Goal: Task Accomplishment & Management: Use online tool/utility

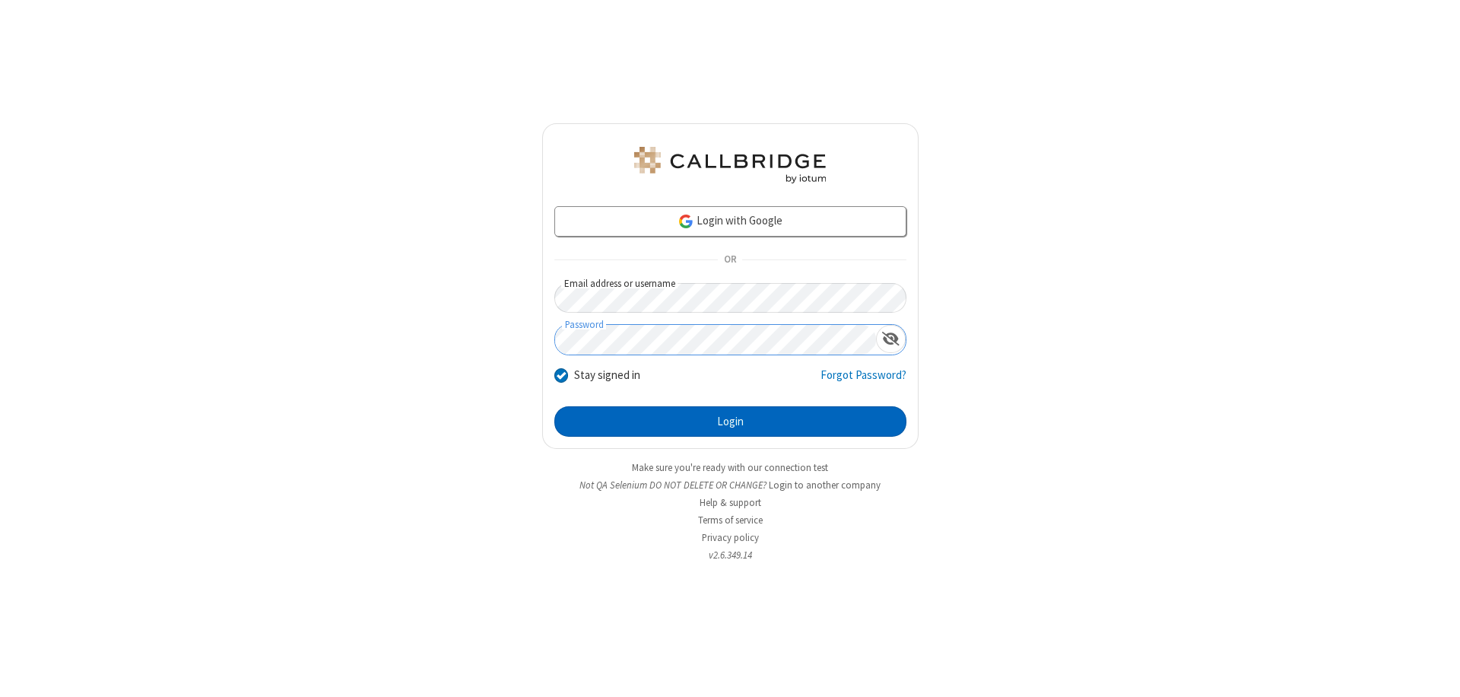
click at [730, 421] on button "Login" at bounding box center [730, 421] width 352 height 30
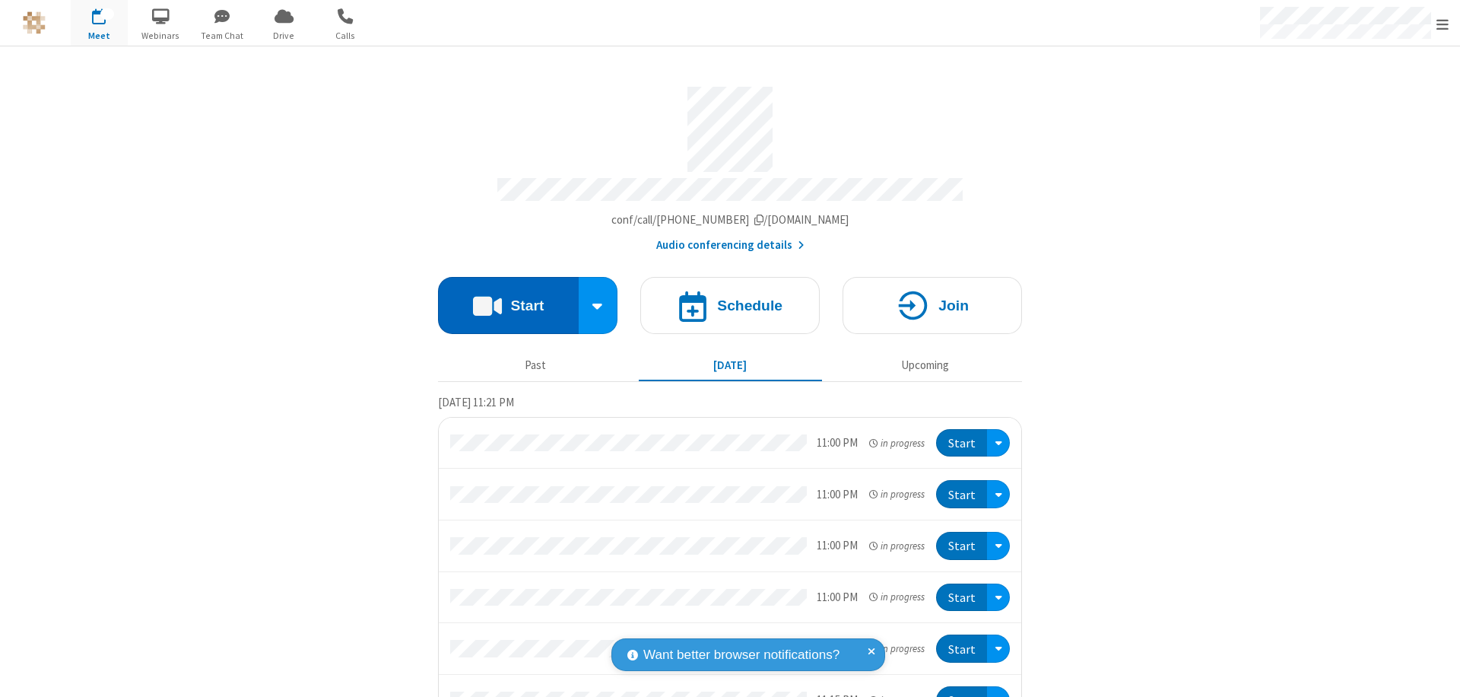
click at [502, 298] on button "Start" at bounding box center [508, 305] width 141 height 57
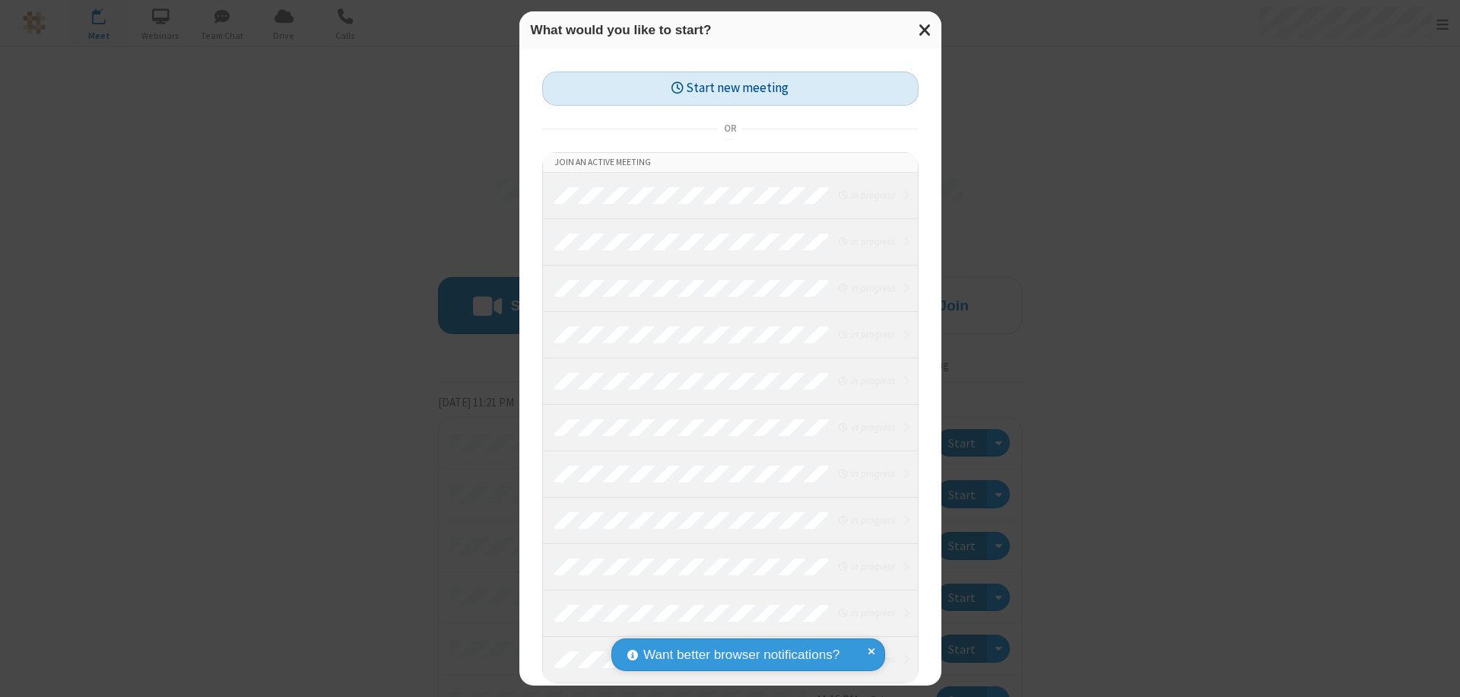
click at [730, 88] on button "Start new meeting" at bounding box center [730, 88] width 376 height 34
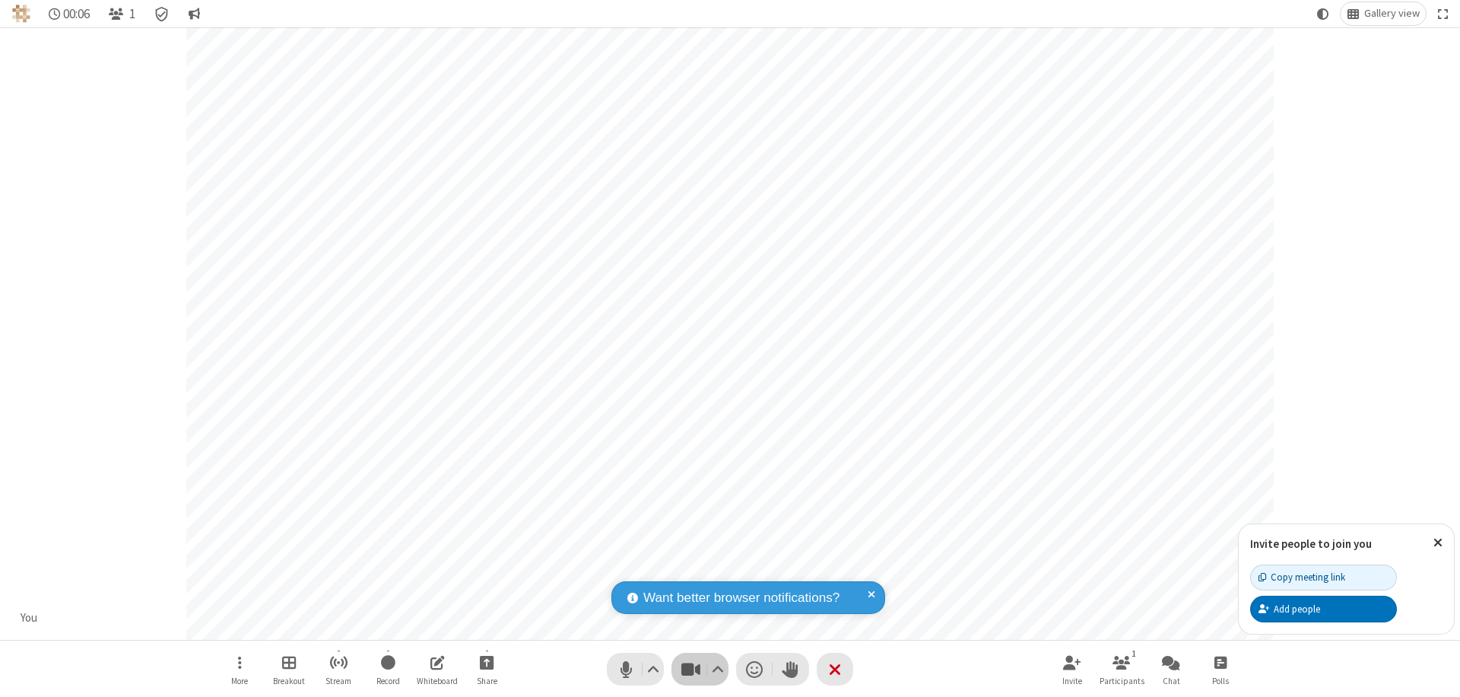
click at [690, 668] on span "Stop video (⌘+Shift+V)" at bounding box center [690, 669] width 23 height 22
click at [690, 668] on span "Start video (⌘+Shift+V)" at bounding box center [690, 669] width 23 height 22
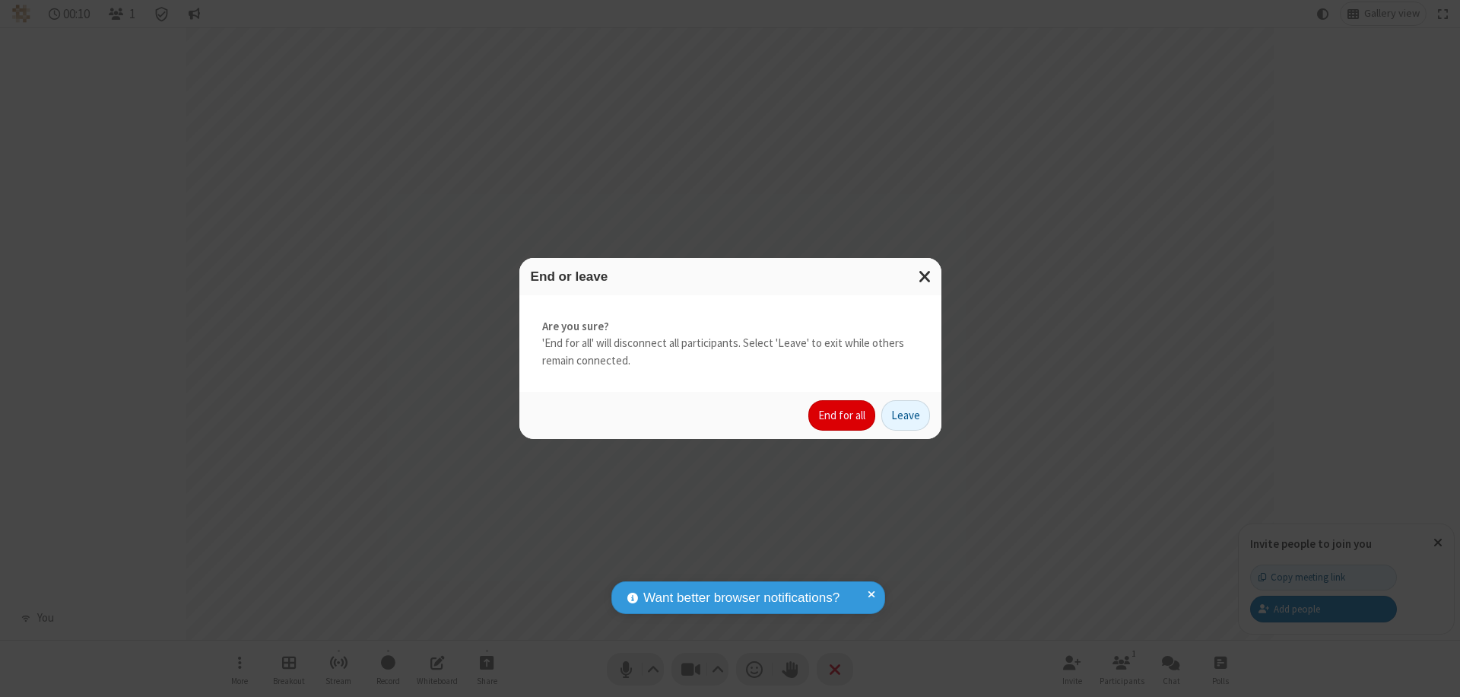
click at [843, 415] on button "End for all" at bounding box center [841, 415] width 67 height 30
